Goal: Task Accomplishment & Management: Complete application form

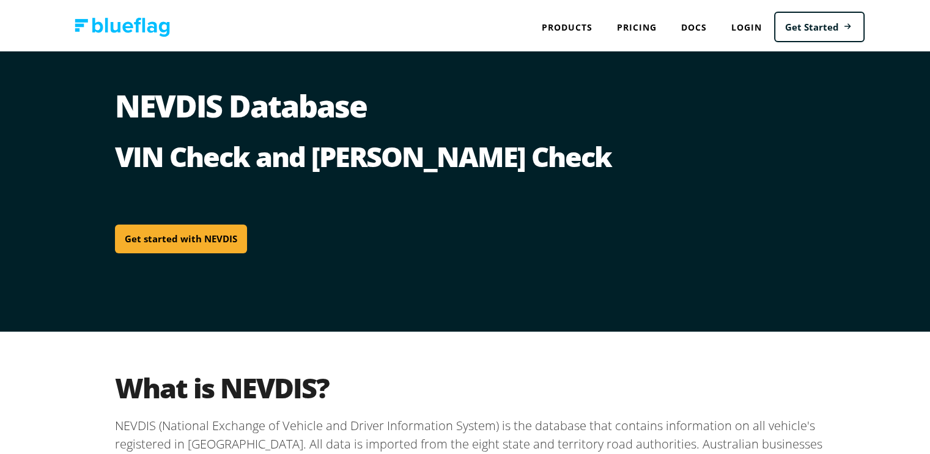
click at [203, 243] on link "Get started with NEVDIS" at bounding box center [181, 236] width 132 height 29
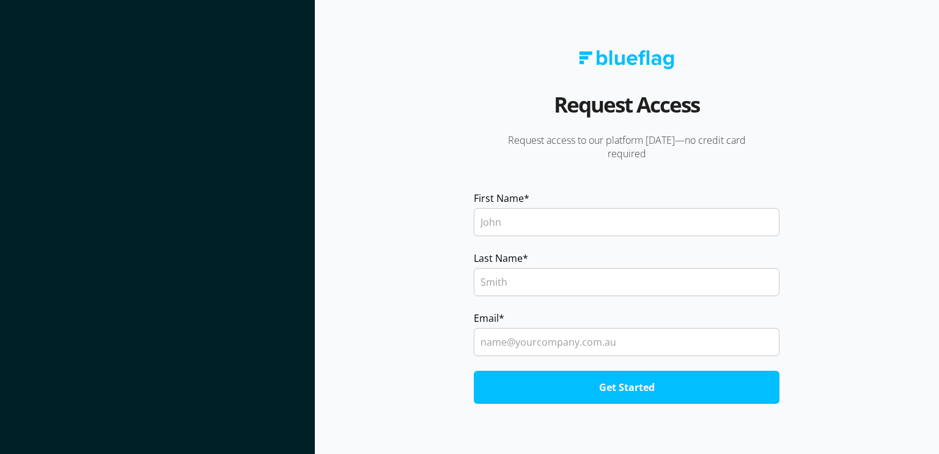
click at [556, 231] on input "First Name *" at bounding box center [627, 222] width 306 height 28
type input "[PERSON_NAME]"
type input "[EMAIL_ADDRESS][DOMAIN_NAME]"
click at [606, 381] on input "Get Started" at bounding box center [627, 387] width 306 height 33
